Goal: Task Accomplishment & Management: Manage account settings

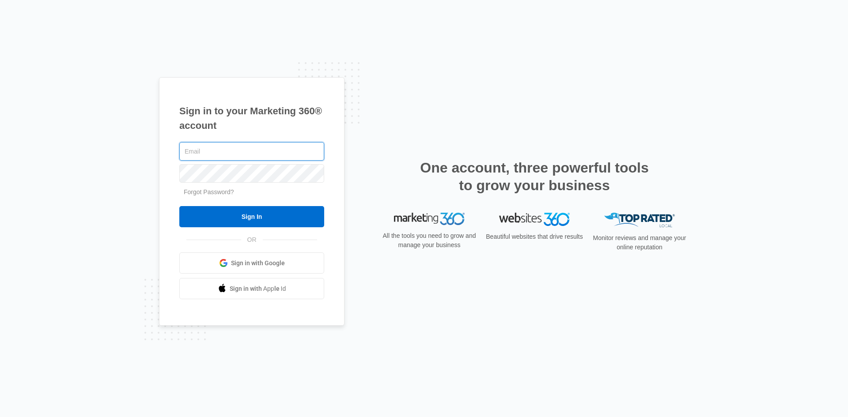
paste input "[EMAIL_ADDRESS][DOMAIN_NAME]"
type input "[EMAIL_ADDRESS][DOMAIN_NAME]"
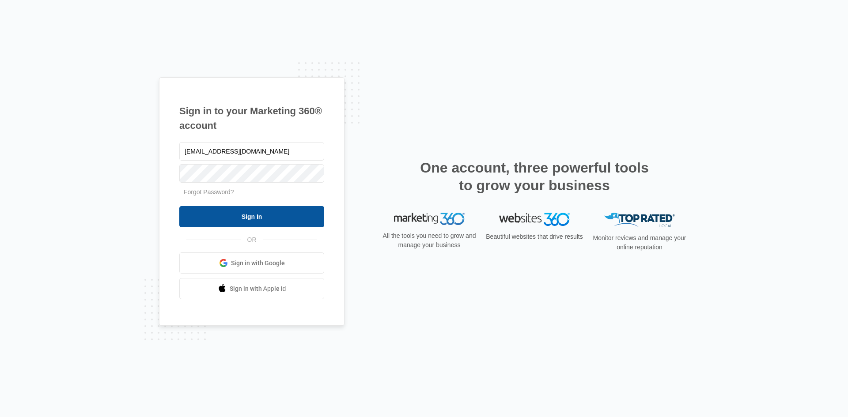
click at [256, 216] on input "Sign In" at bounding box center [251, 216] width 145 height 21
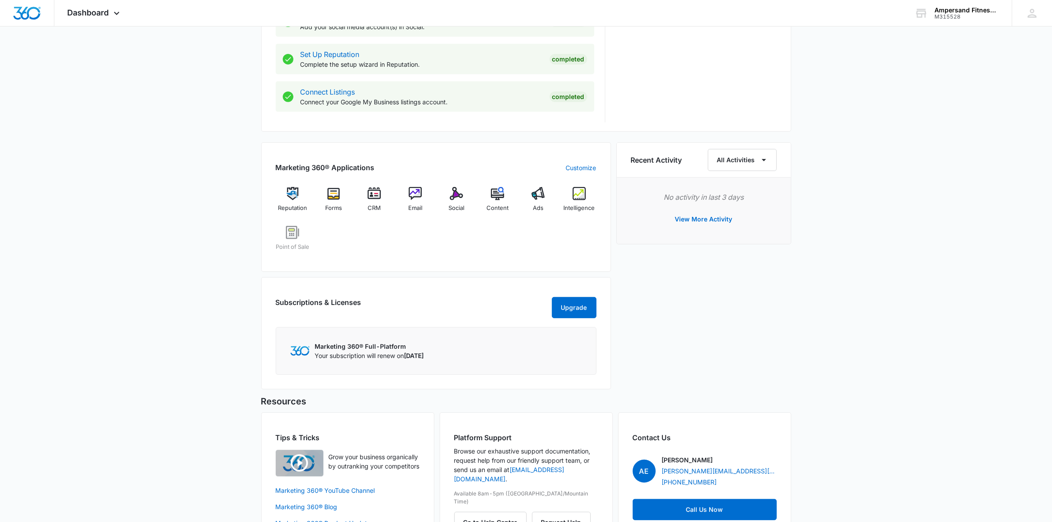
scroll to position [478, 0]
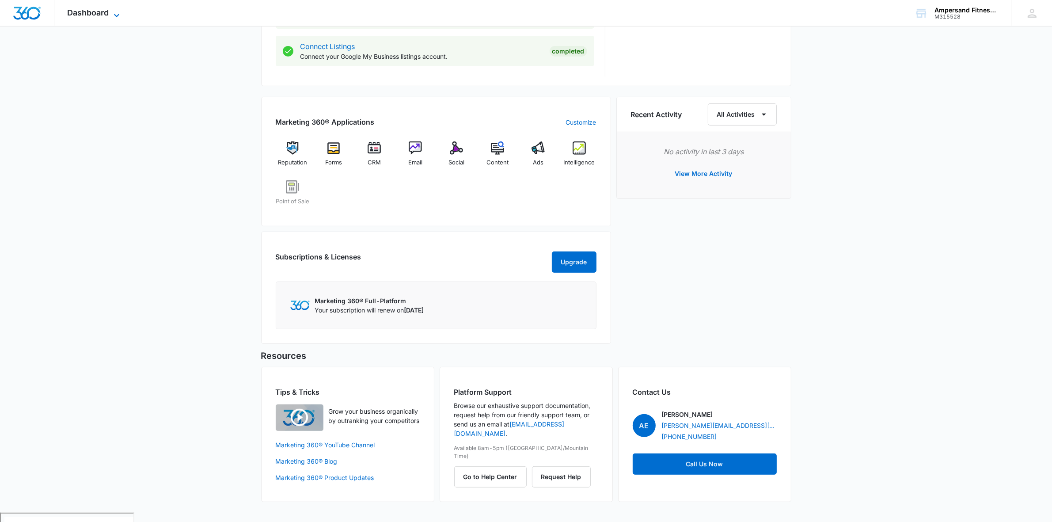
click at [105, 14] on span "Dashboard" at bounding box center [89, 12] width 42 height 9
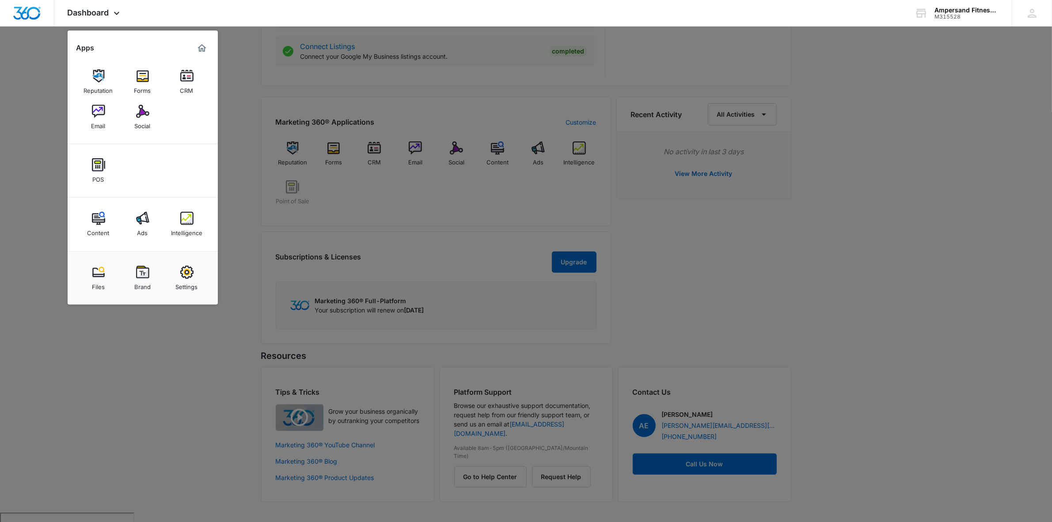
click at [347, 180] on div at bounding box center [526, 261] width 1052 height 522
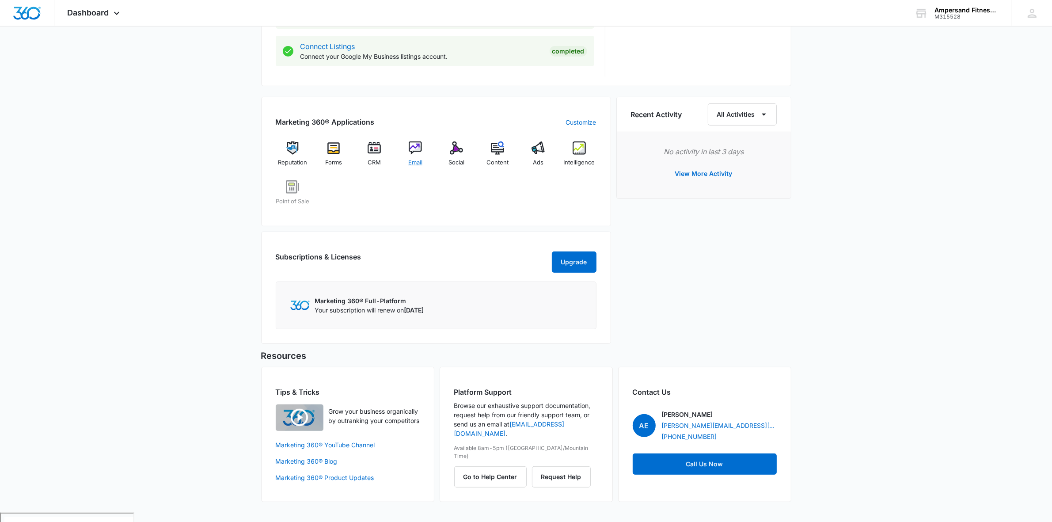
click at [403, 147] on div "Email" at bounding box center [415, 157] width 34 height 32
